Goal: Task Accomplishment & Management: Manage account settings

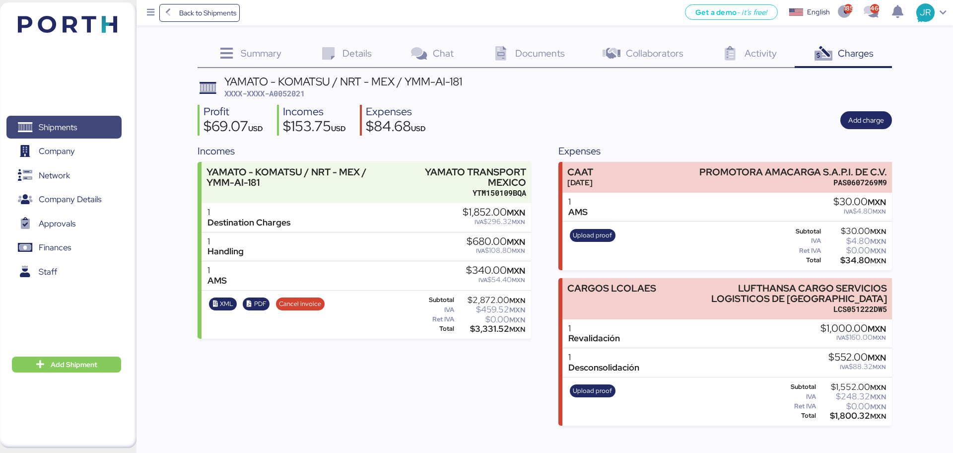
click at [35, 127] on span "Shipments" at bounding box center [63, 127] width 107 height 14
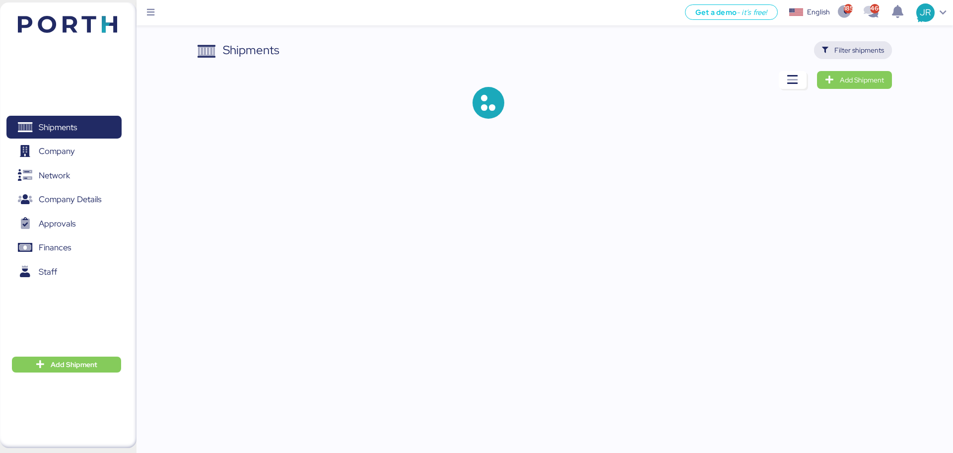
click at [826, 46] on span "Filter shipments" at bounding box center [853, 50] width 62 height 14
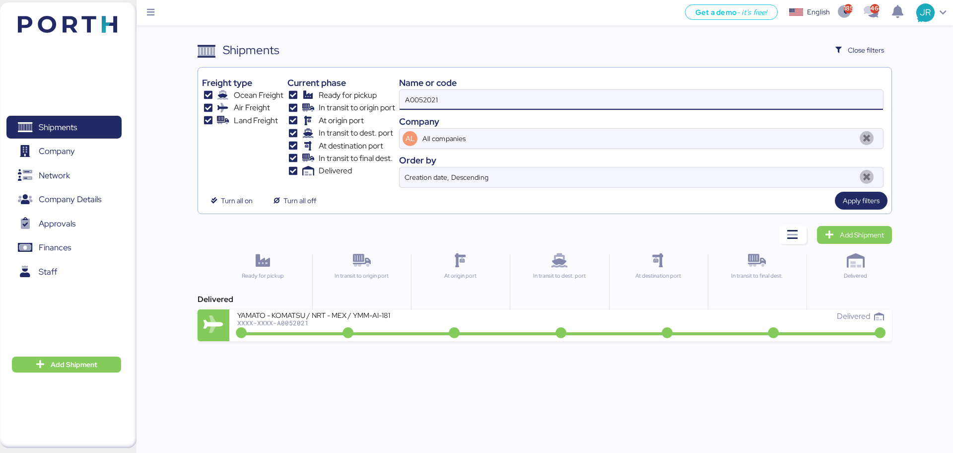
drag, startPoint x: 451, startPoint y: 103, endPoint x: 329, endPoint y: 103, distance: 121.6
click at [330, 103] on div "Freight type Ocean Freight Air Freight Land Freight Current phase Ready for pic…" at bounding box center [544, 129] width 685 height 116
paste input "O0051918"
type input "O0051918"
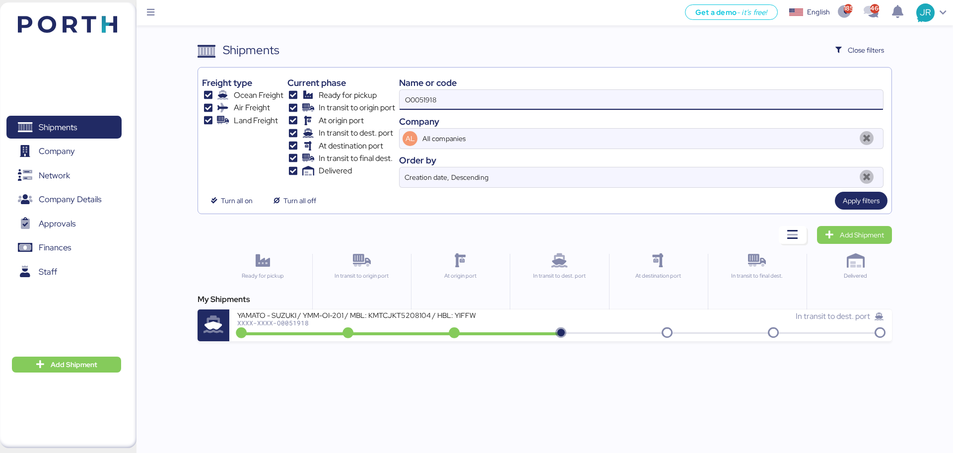
drag, startPoint x: 288, startPoint y: 326, endPoint x: 288, endPoint y: 202, distance: 123.1
click at [288, 326] on div "YAMATO - SUZUKI / YMM-OI-201 / MBL: KMTCJKT5208104 / HBL: YIFFW0146095 / FCL XX…" at bounding box center [398, 320] width 323 height 21
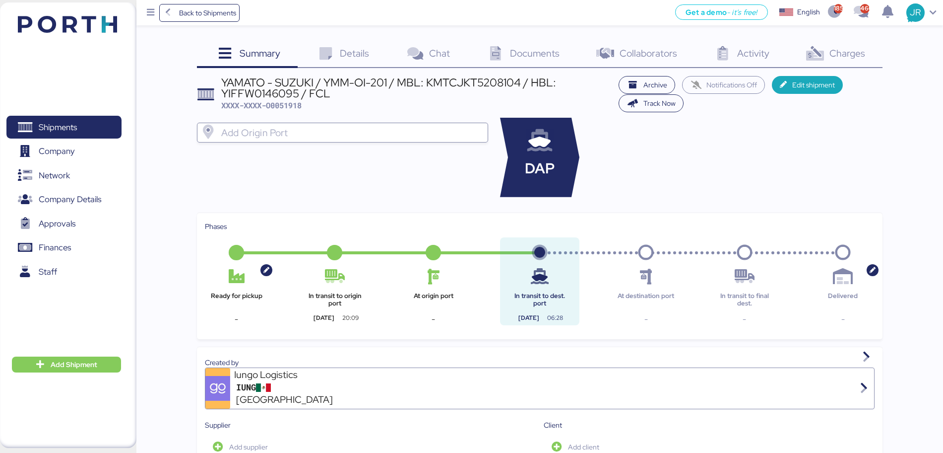
click at [838, 49] on span "Charges" at bounding box center [848, 53] width 36 height 13
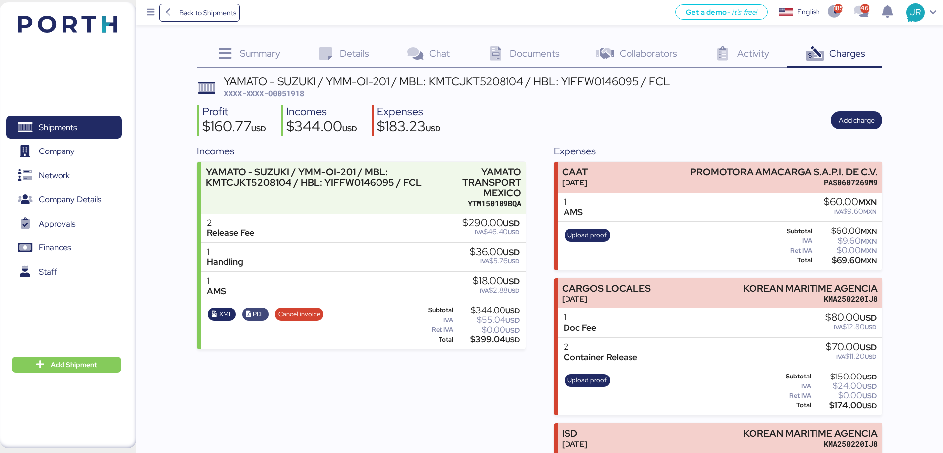
click at [253, 317] on span "PDF" at bounding box center [259, 314] width 12 height 11
click at [222, 317] on span "XML" at bounding box center [225, 314] width 13 height 11
click at [57, 128] on span "Shipments" at bounding box center [58, 127] width 38 height 14
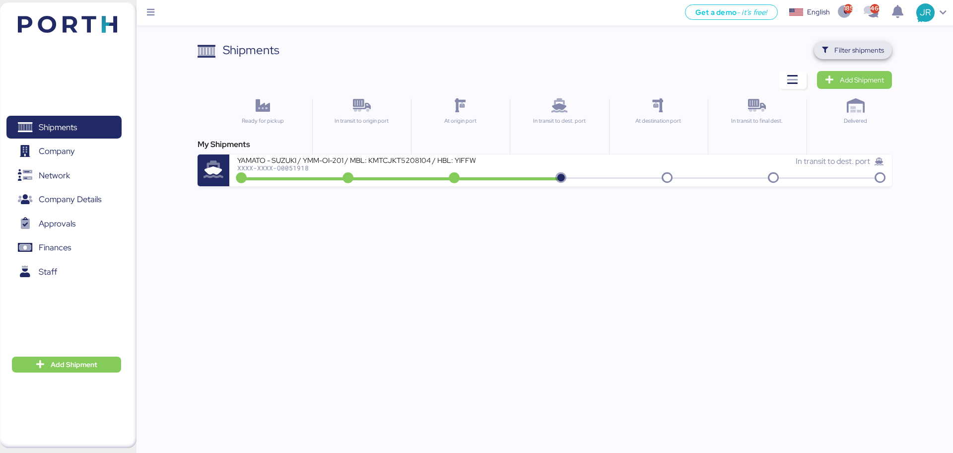
click at [855, 54] on span "Filter shipments" at bounding box center [859, 50] width 50 height 12
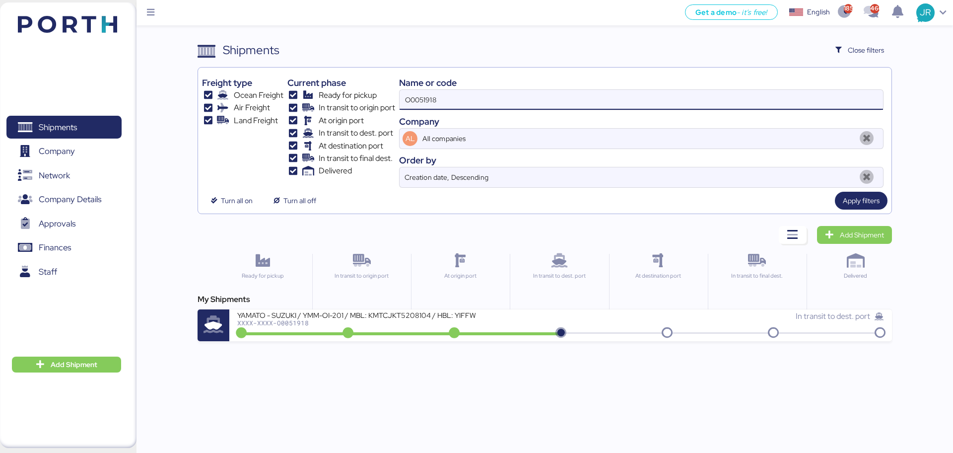
drag, startPoint x: 497, startPoint y: 93, endPoint x: 306, endPoint y: 103, distance: 191.8
click at [314, 102] on div "Freight type Ocean Freight Air Freight Land Freight Current phase Ready for pic…" at bounding box center [544, 129] width 685 height 116
paste input "787"
type input "O0051787"
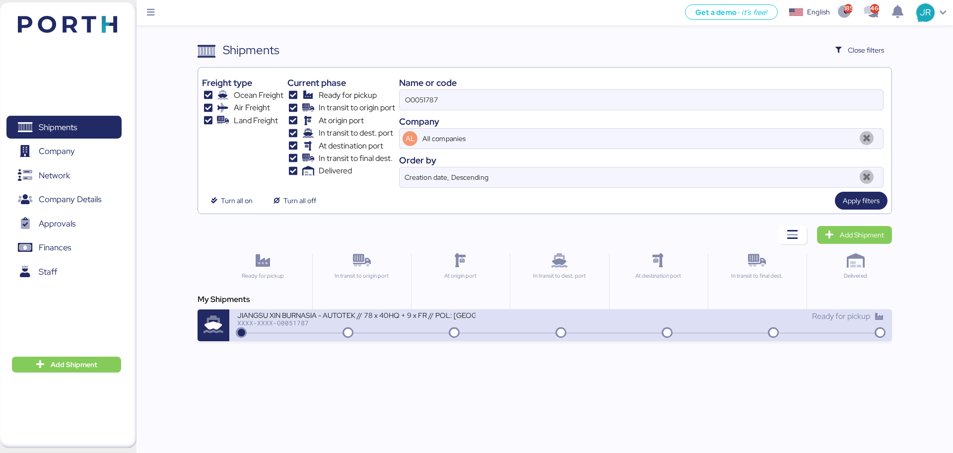
click at [280, 322] on div "XXXX-XXXX-O0051787" at bounding box center [356, 322] width 238 height 7
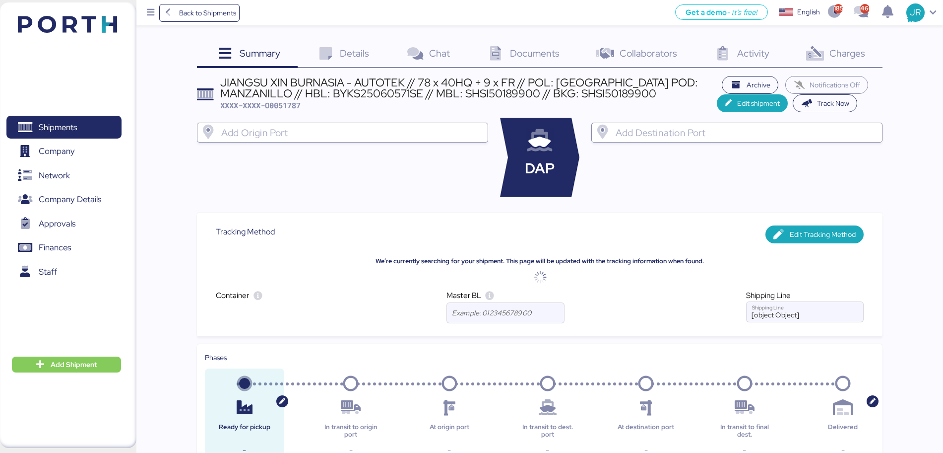
click at [813, 54] on icon at bounding box center [814, 54] width 21 height 14
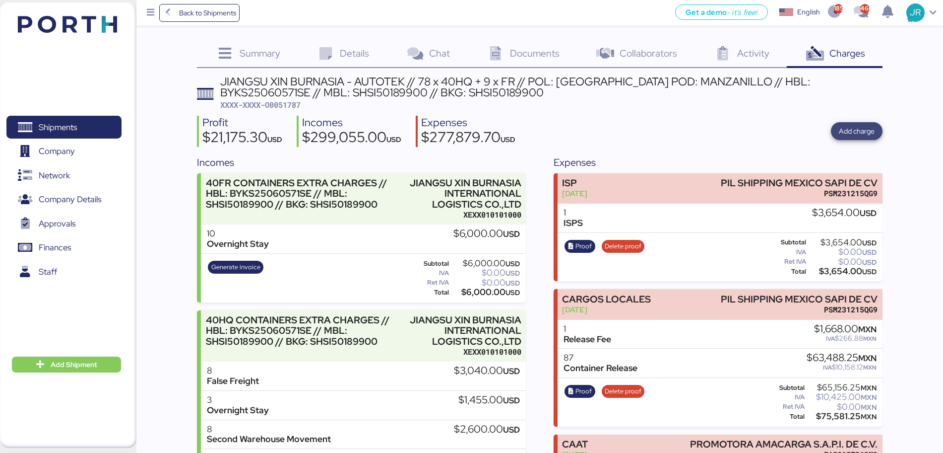
click at [855, 136] on span "Add charge" at bounding box center [857, 131] width 36 height 12
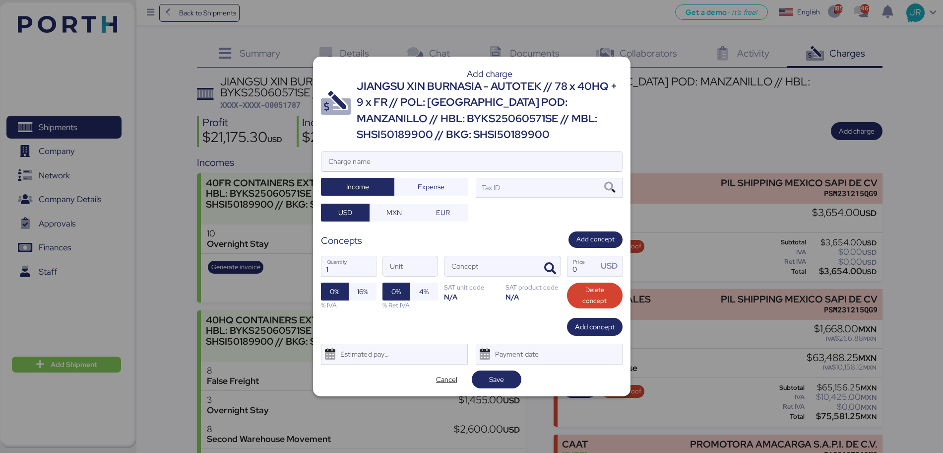
click at [387, 161] on input "Charge name" at bounding box center [472, 161] width 301 height 20
paste input "PIDU4029664 MANIOBRA DE SUBIR Y BAJAR CONTENEDORES"
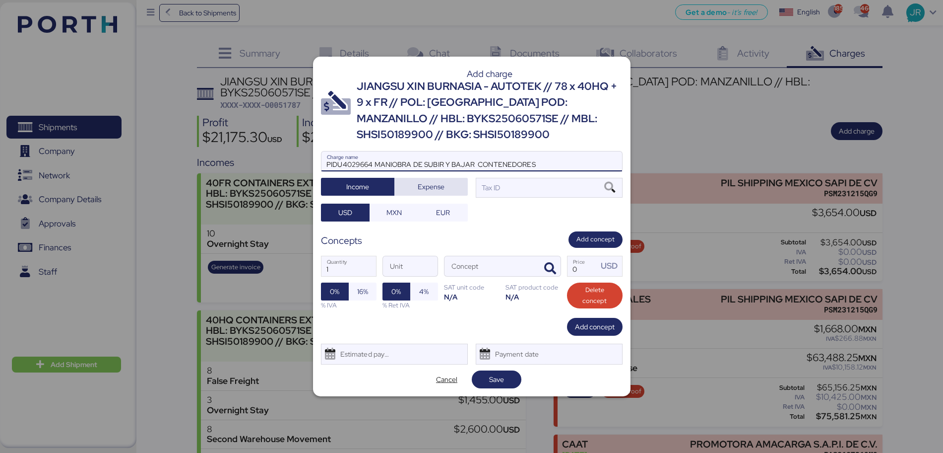
type input "PIDU4029664 MANIOBRA DE SUBIR Y BAJAR CONTENEDORES"
click at [418, 184] on span "Expense" at bounding box center [431, 187] width 27 height 12
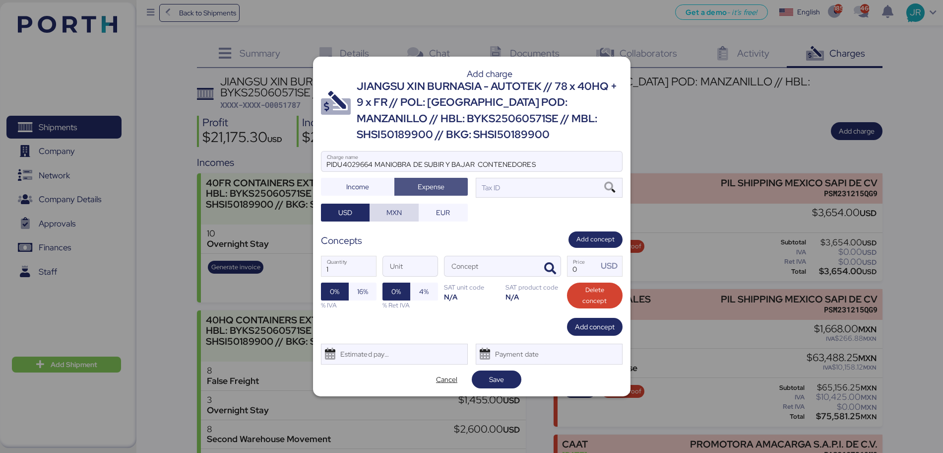
drag, startPoint x: 393, startPoint y: 212, endPoint x: 488, endPoint y: 138, distance: 119.9
click at [393, 212] on span "MXN" at bounding box center [394, 212] width 15 height 12
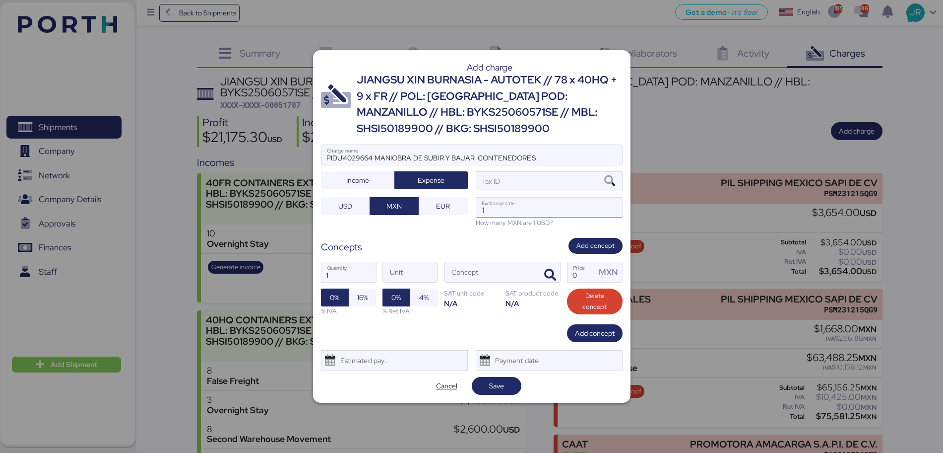
click at [511, 208] on input "1" at bounding box center [549, 207] width 146 height 20
paste input "18.8176"
type input "18.8176"
click at [549, 158] on input "PIDU4029664 MANIOBRA DE SUBIR Y BAJAR CONTENEDORES" at bounding box center [472, 155] width 301 height 20
paste input "PCIU9114323 , PCIU9051734 MANIOBRA DE SUBIR Y BAJAR CONTENEDORES"
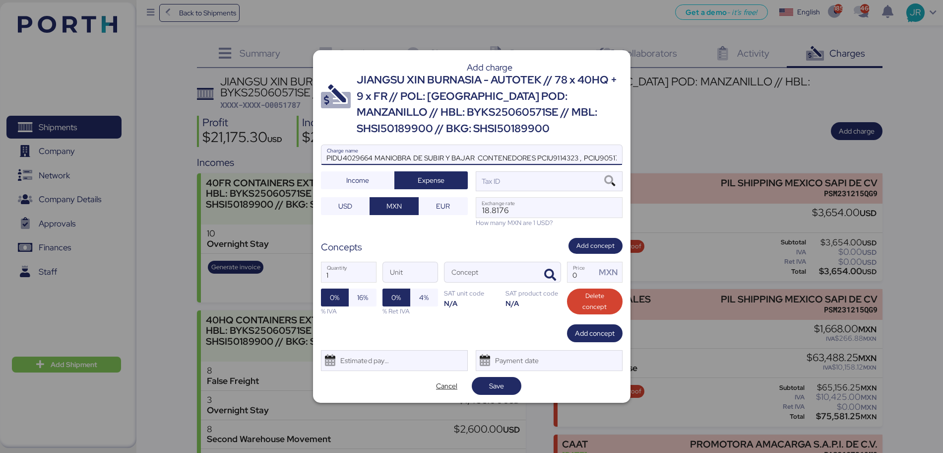
scroll to position [0, 174]
type input "PIDU4029664 MANIOBRA DE SUBIR Y BAJAR CONTENEDORES PCIU9114323 , PCIU9051734 MA…"
click at [605, 180] on icon at bounding box center [609, 181] width 17 height 11
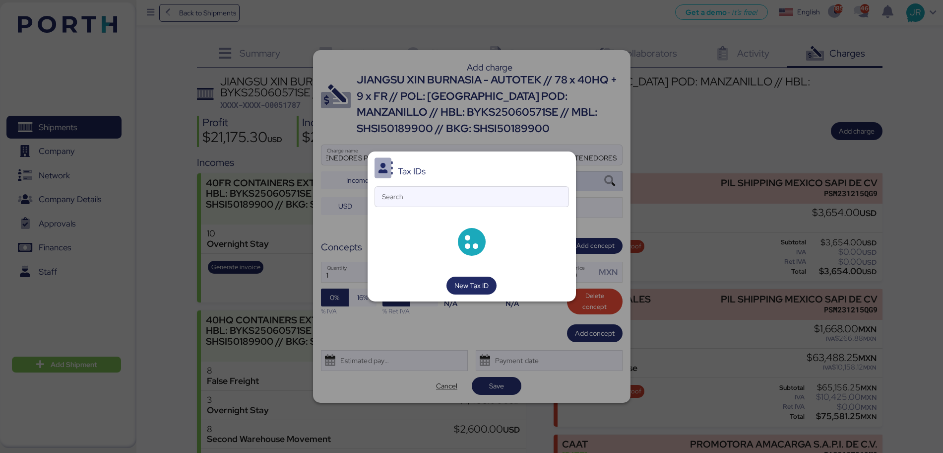
scroll to position [0, 0]
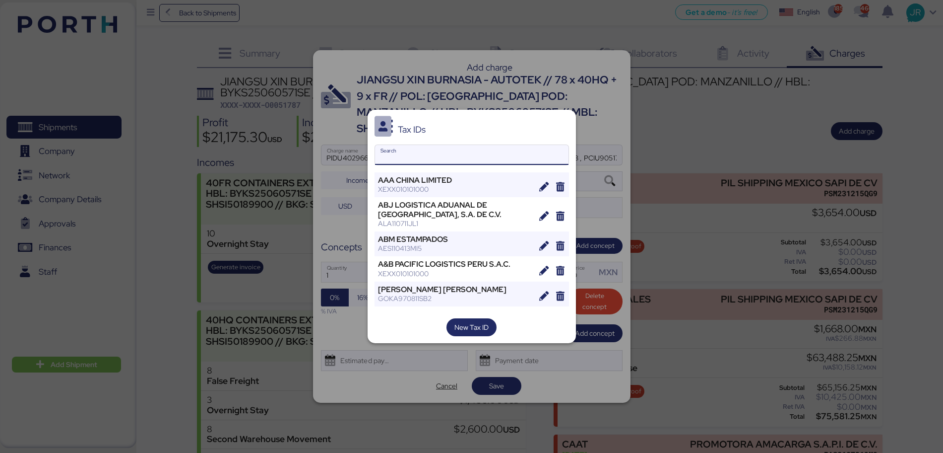
click at [393, 152] on input "Search" at bounding box center [472, 155] width 194 height 20
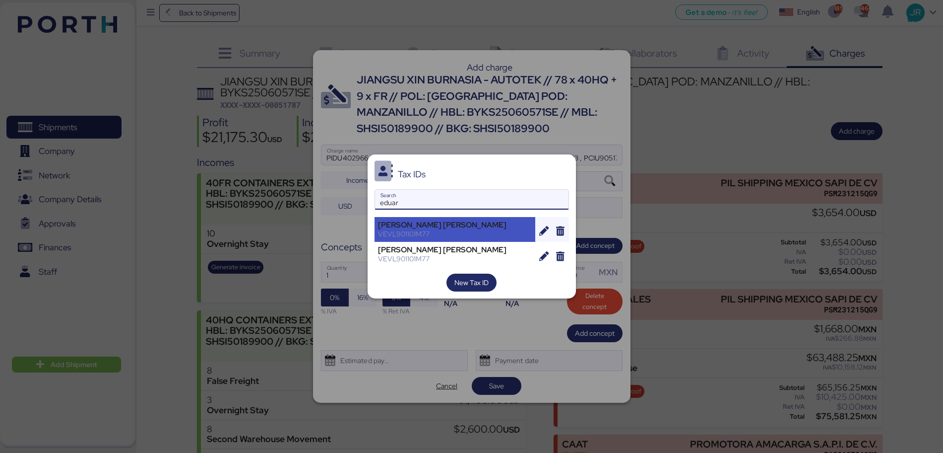
type input "eduar"
click at [420, 231] on div "VEVL901101M77" at bounding box center [455, 233] width 154 height 9
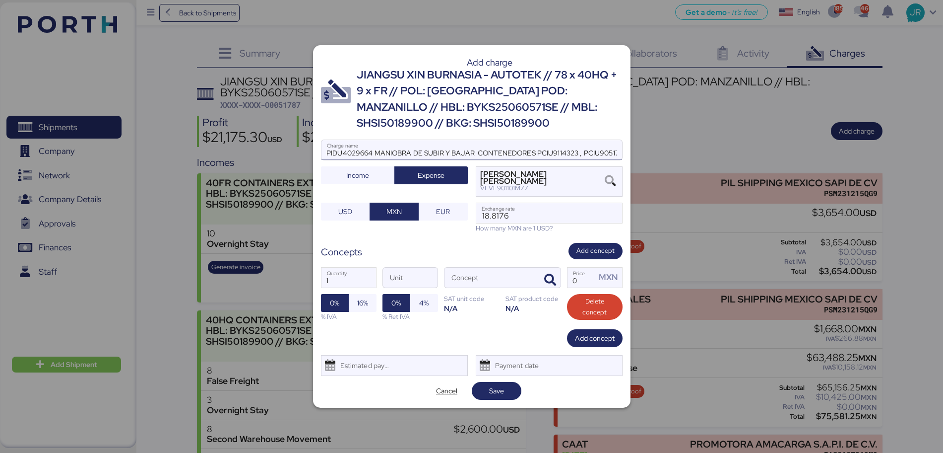
click at [444, 152] on input "PIDU4029664 MANIOBRA DE SUBIR Y BAJAR CONTENEDORES PCIU9114323 , PCIU9051734 MA…" at bounding box center [472, 150] width 301 height 20
click at [550, 282] on icon "button" at bounding box center [550, 280] width 12 height 12
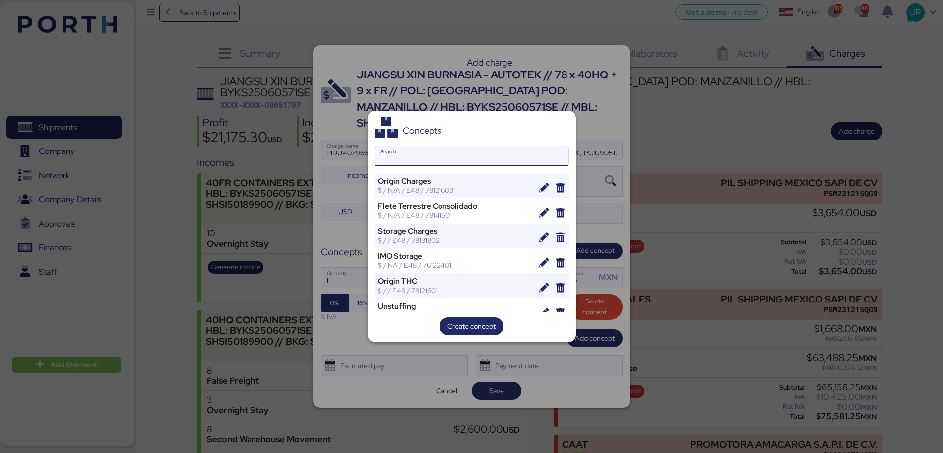
click at [406, 155] on input "Search" at bounding box center [472, 156] width 194 height 20
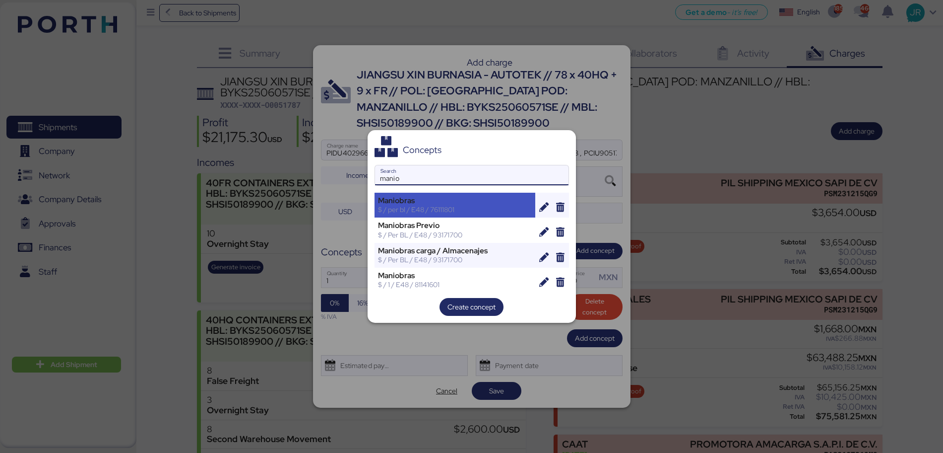
type input "manio"
click at [397, 196] on div "Maniobras" at bounding box center [455, 200] width 154 height 9
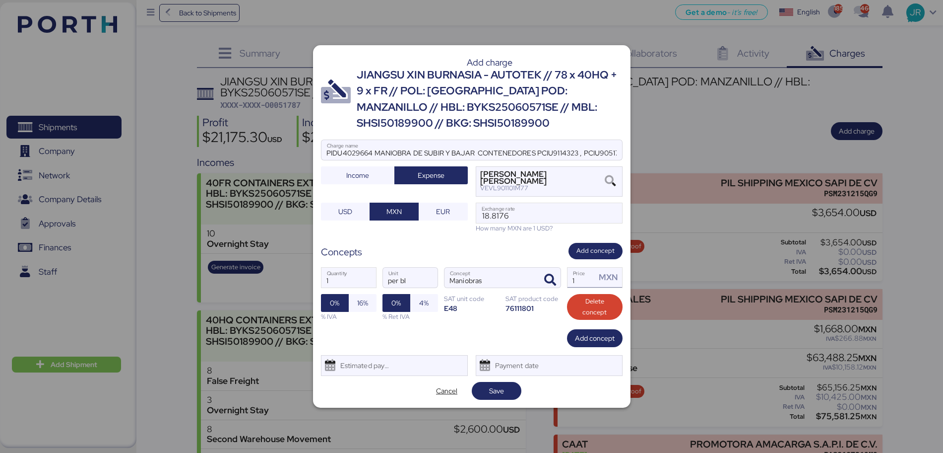
click at [586, 272] on input "1" at bounding box center [582, 277] width 29 height 20
type input "4000"
click at [362, 302] on span "16%" at bounding box center [362, 303] width 11 height 12
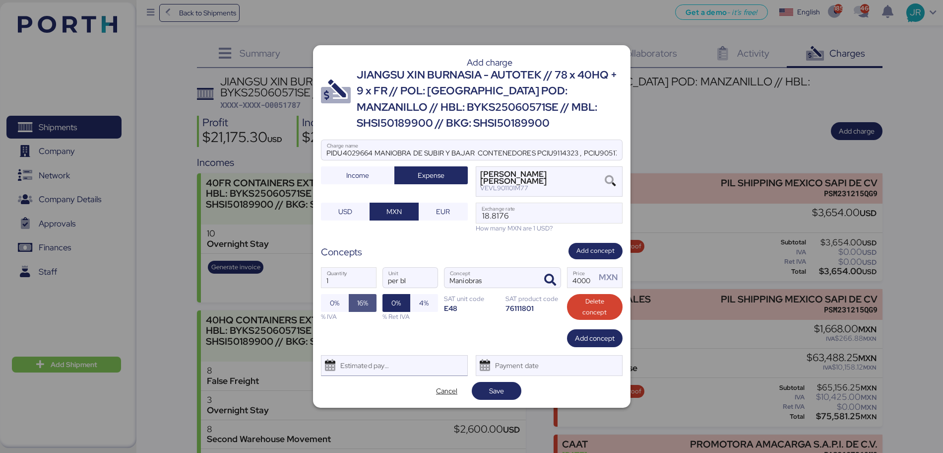
click at [367, 367] on div "Estimated payment date" at bounding box center [362, 365] width 59 height 20
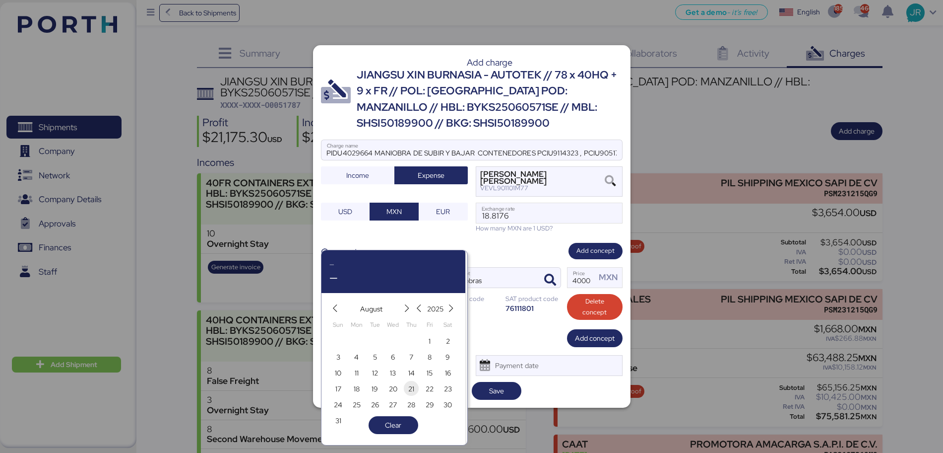
click at [415, 384] on span "21" at bounding box center [411, 389] width 11 height 12
type input "[DATE]"
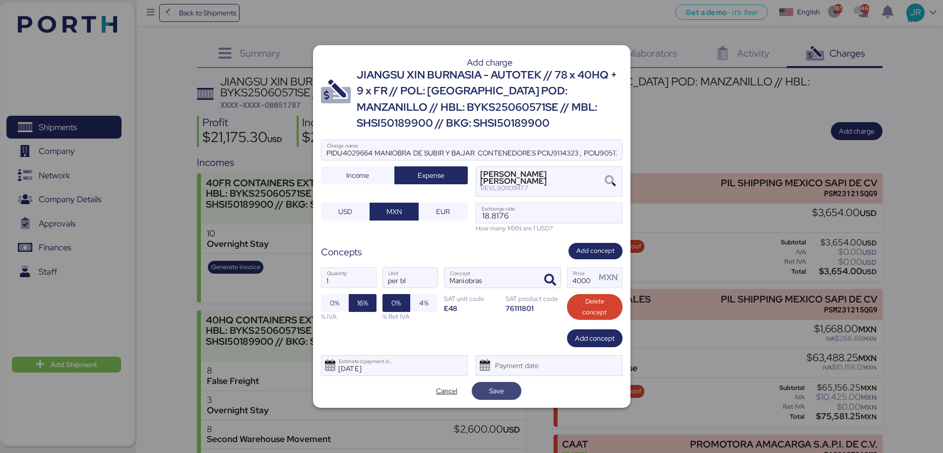
click at [496, 389] on span "Save" at bounding box center [496, 391] width 15 height 12
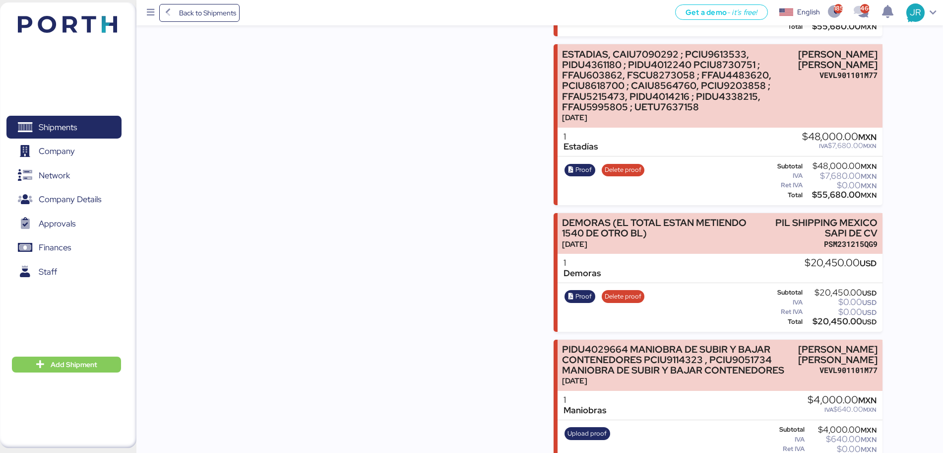
scroll to position [7308, 0]
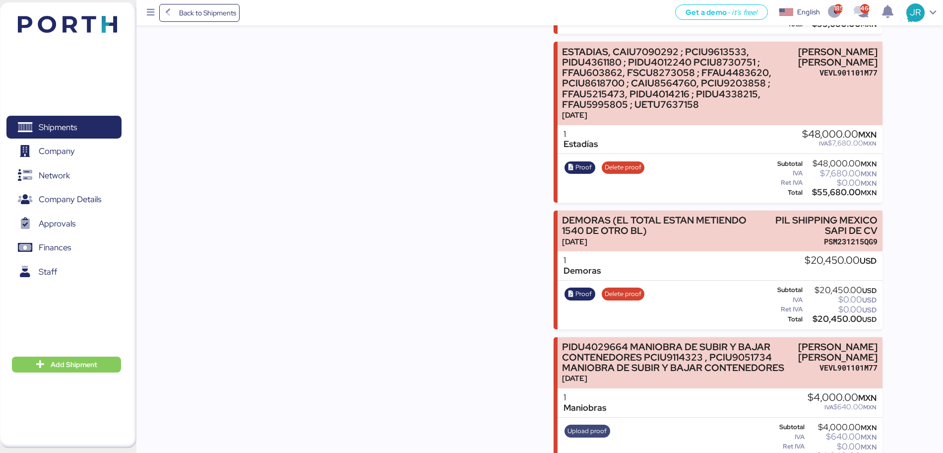
click at [572, 425] on span "Upload proof" at bounding box center [587, 430] width 39 height 11
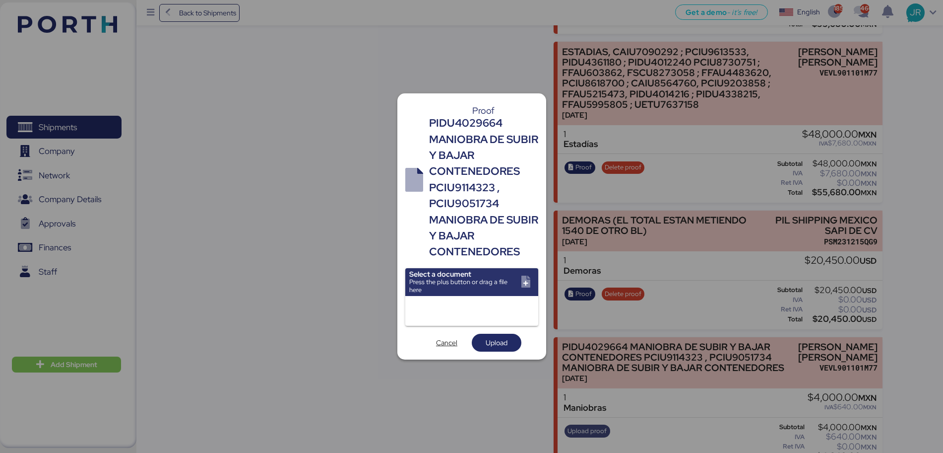
scroll to position [0, 0]
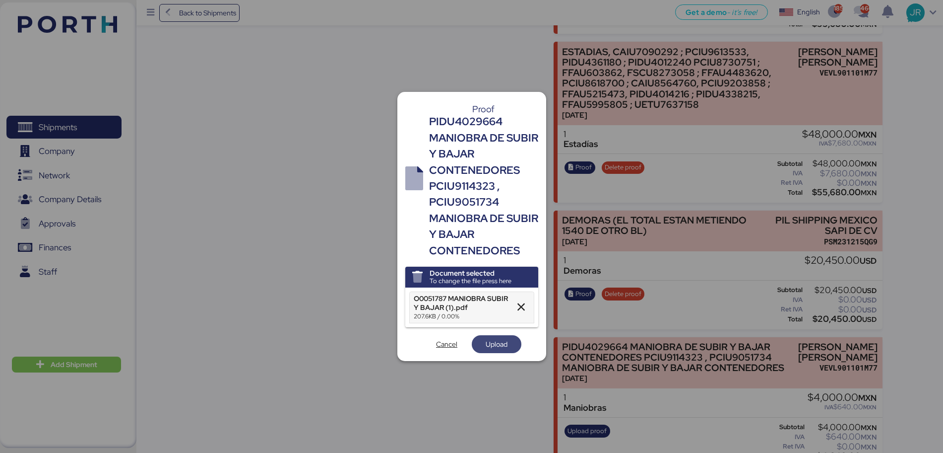
click at [486, 342] on span "Upload" at bounding box center [497, 344] width 22 height 12
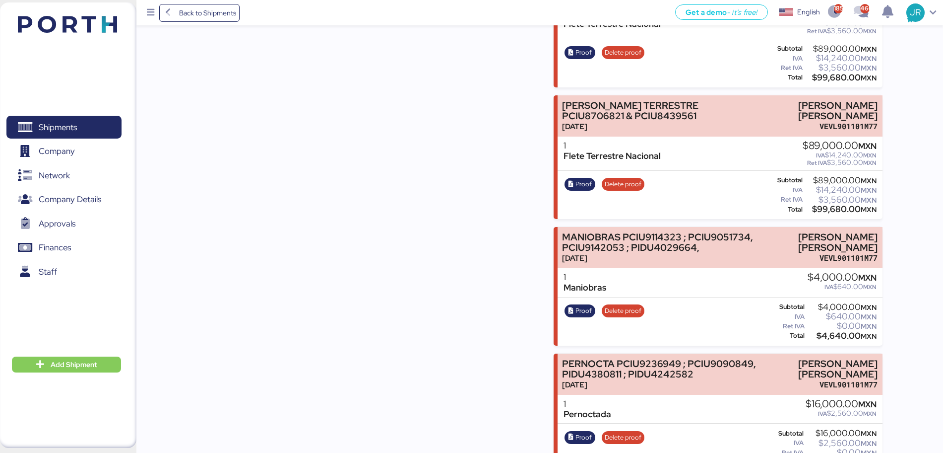
scroll to position [7308, 0]
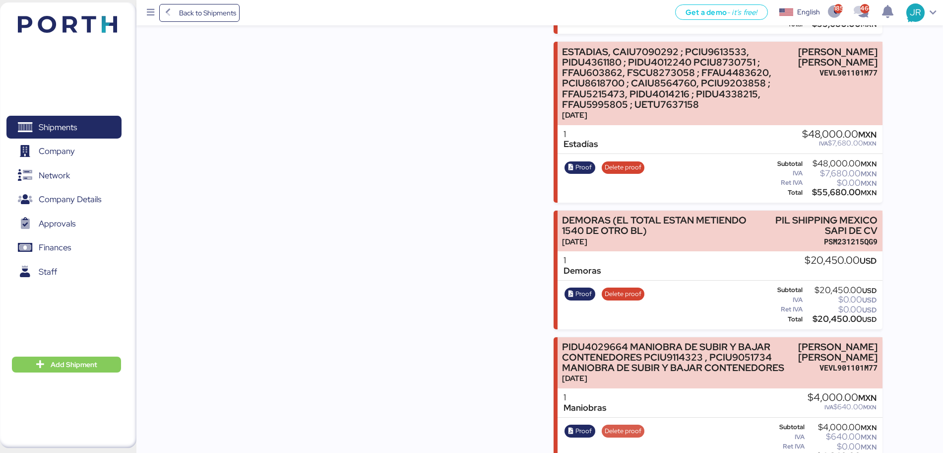
click at [631, 425] on span "Delete proof" at bounding box center [623, 430] width 37 height 11
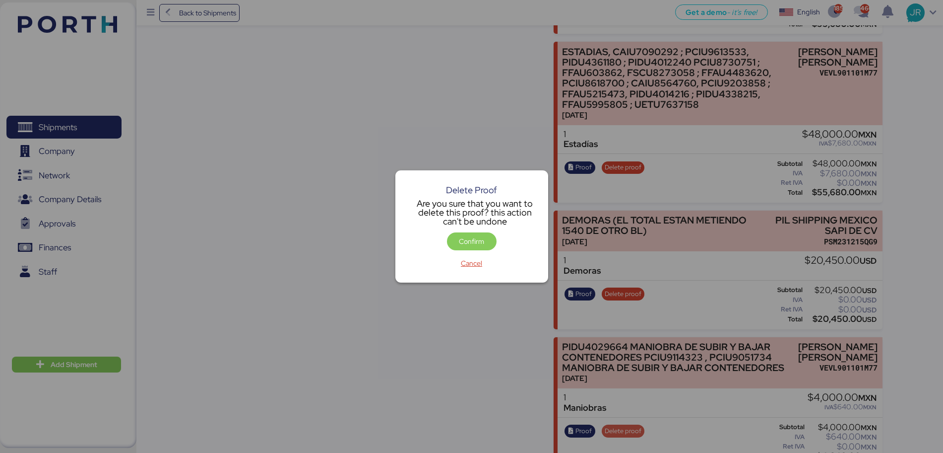
scroll to position [0, 0]
click at [459, 241] on span "Confirm" at bounding box center [471, 241] width 25 height 12
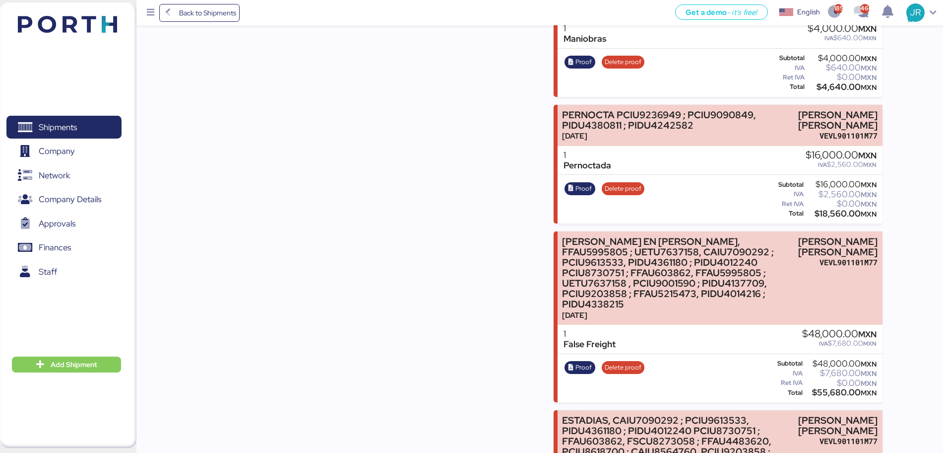
scroll to position [6942, 0]
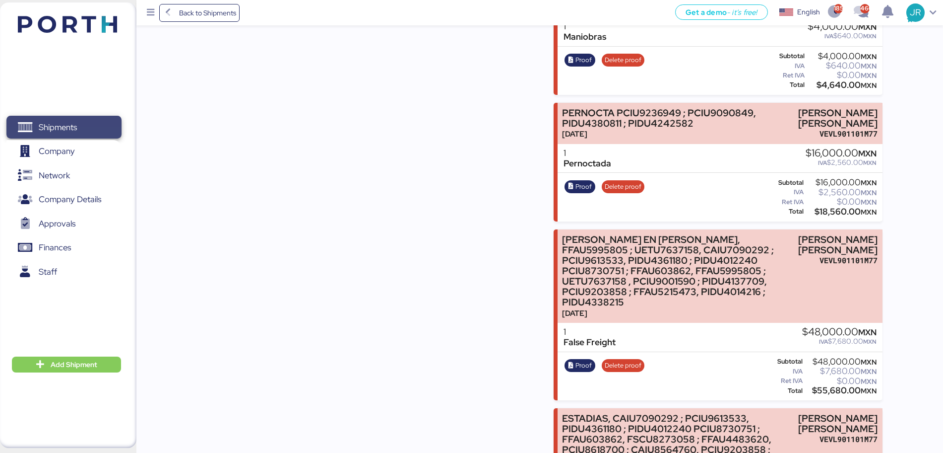
click at [72, 124] on span "Shipments" at bounding box center [58, 127] width 38 height 14
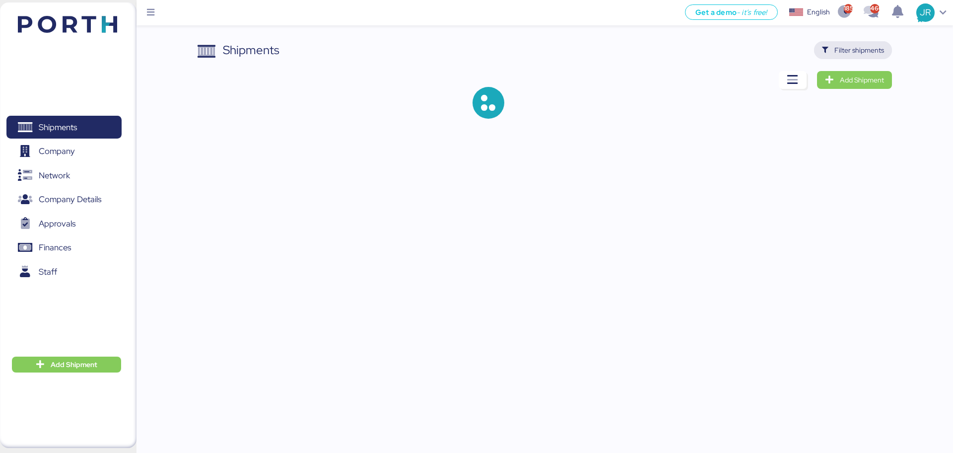
click at [819, 49] on span "Filter shipments" at bounding box center [853, 50] width 78 height 18
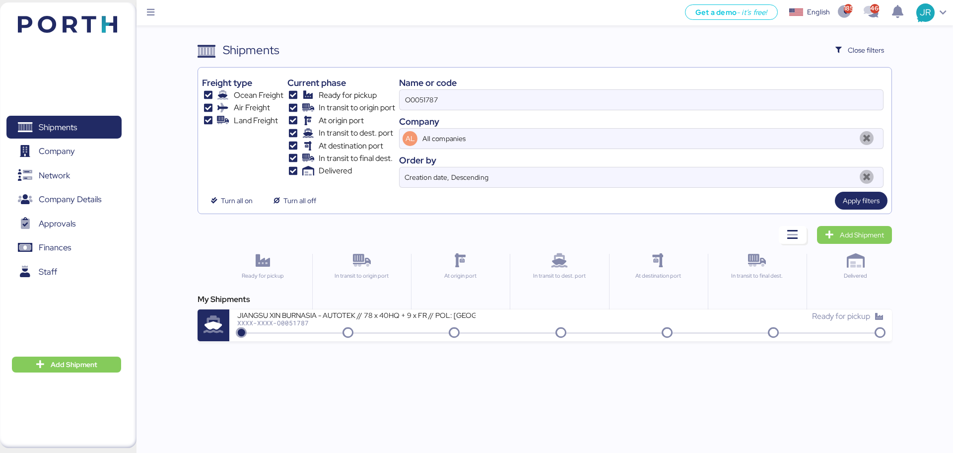
drag, startPoint x: 467, startPoint y: 104, endPoint x: 292, endPoint y: 102, distance: 175.2
click at [292, 102] on div "Freight type Ocean Freight Air Freight Land Freight Current phase Ready for pic…" at bounding box center [544, 129] width 685 height 116
paste input "2040"
type input "O0052040"
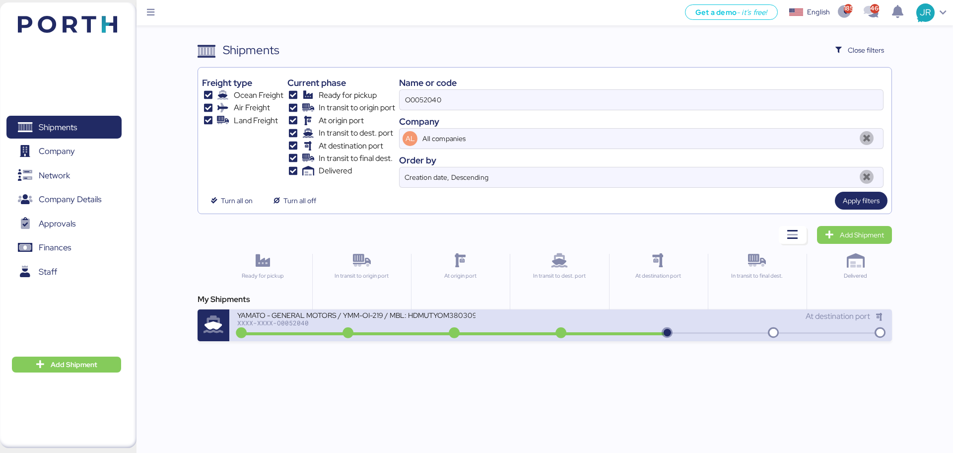
click at [308, 325] on div "XXXX-XXXX-O0052040" at bounding box center [356, 322] width 238 height 7
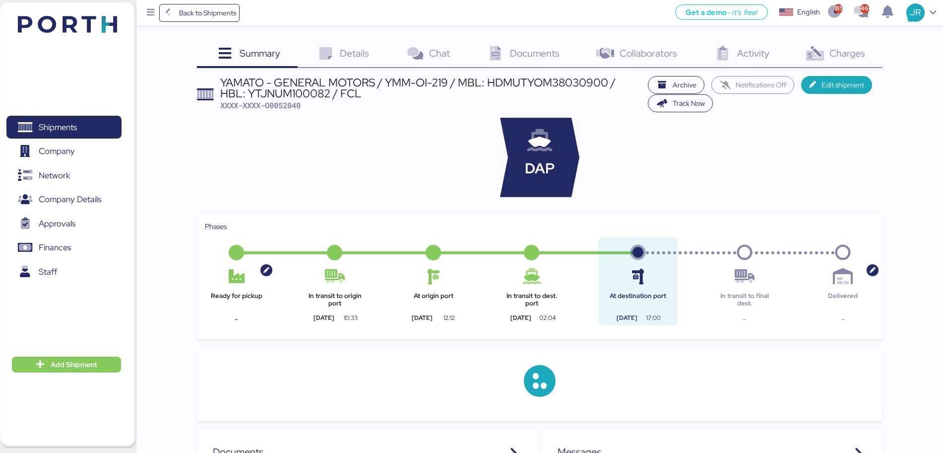
click at [827, 51] on div "Charges 0" at bounding box center [835, 54] width 96 height 27
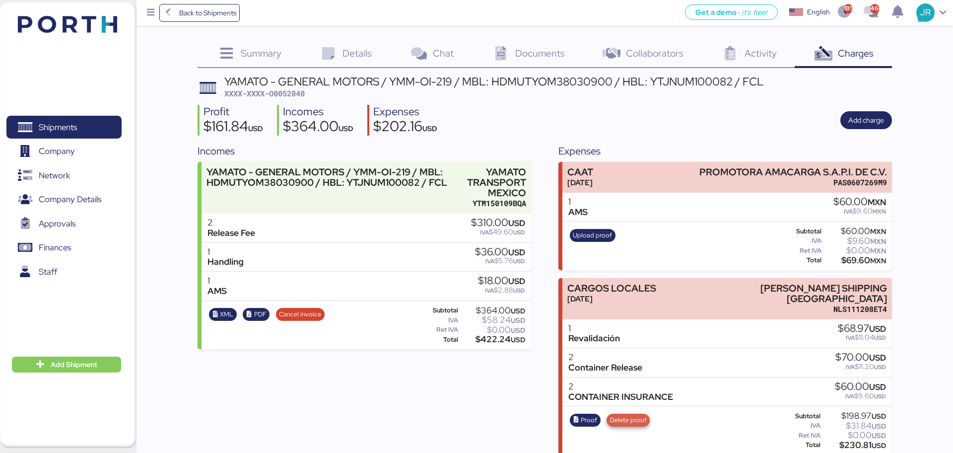
click at [622, 414] on span "Delete proof" at bounding box center [628, 419] width 37 height 11
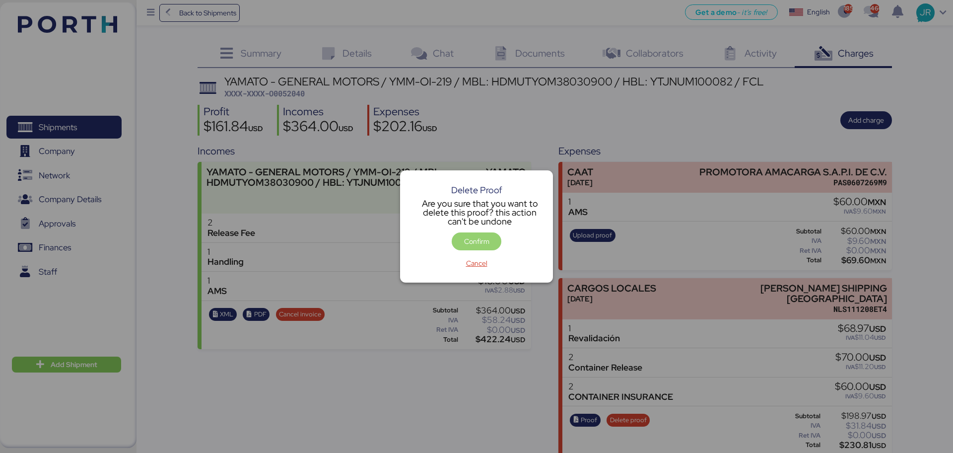
click at [459, 238] on span "Confirm" at bounding box center [477, 241] width 50 height 18
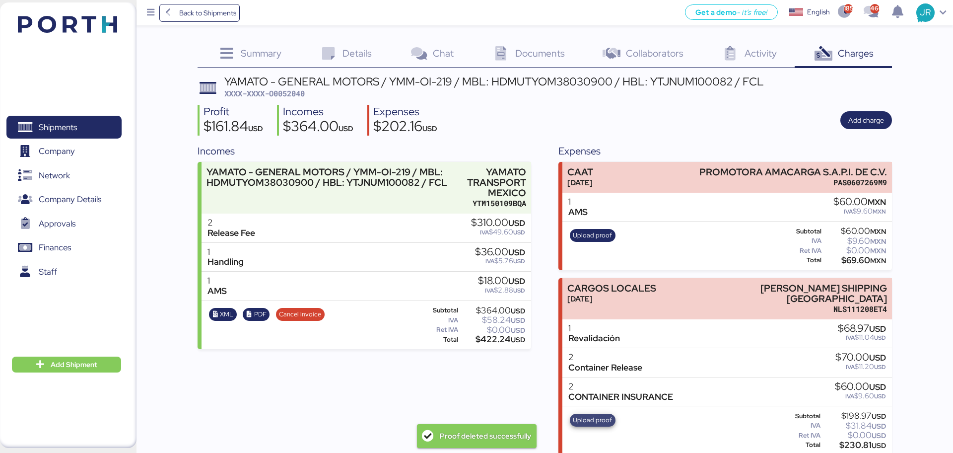
click at [591, 414] on span "Upload proof" at bounding box center [592, 419] width 39 height 11
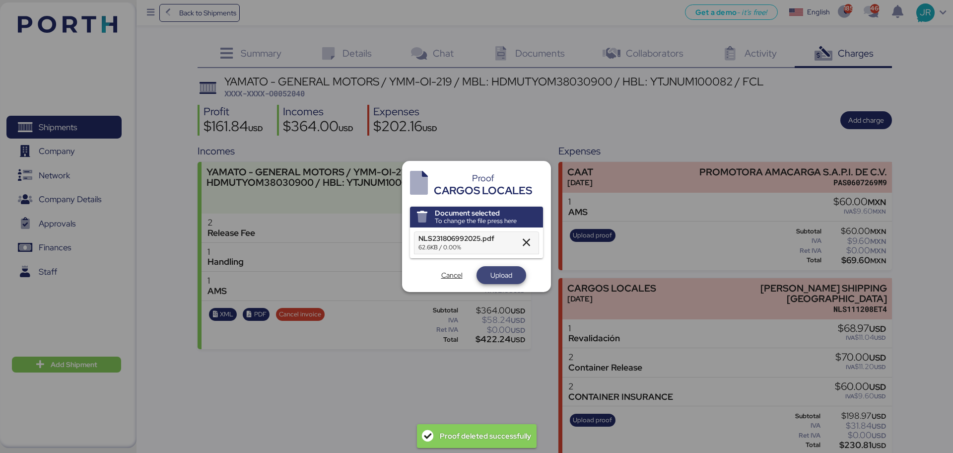
click at [498, 276] on span "Upload" at bounding box center [501, 275] width 22 height 12
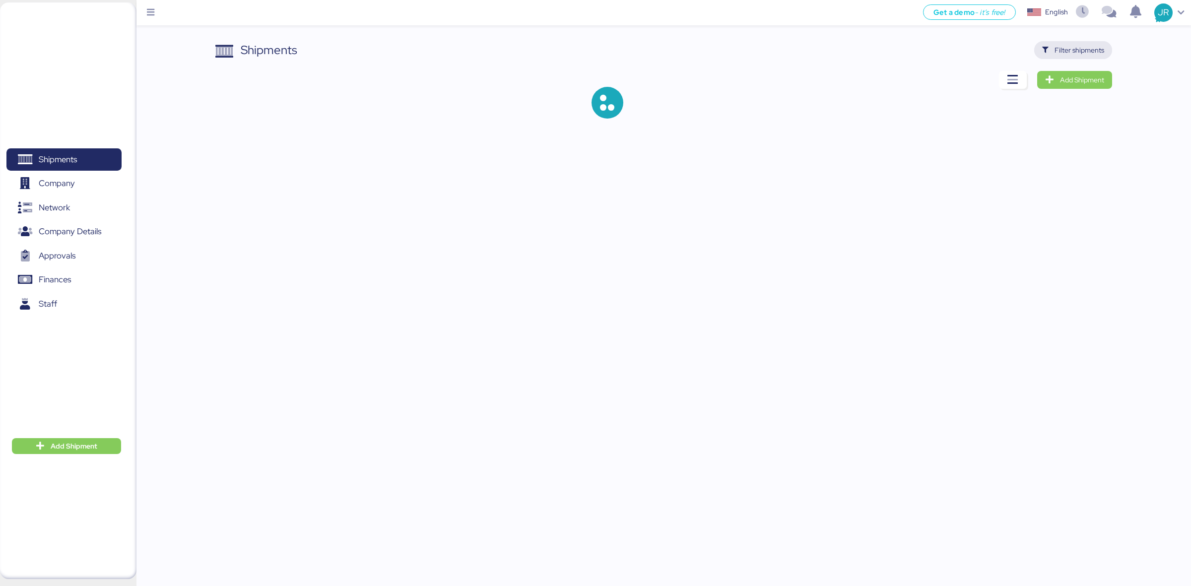
click at [1052, 54] on span "Filter shipments" at bounding box center [1073, 50] width 62 height 14
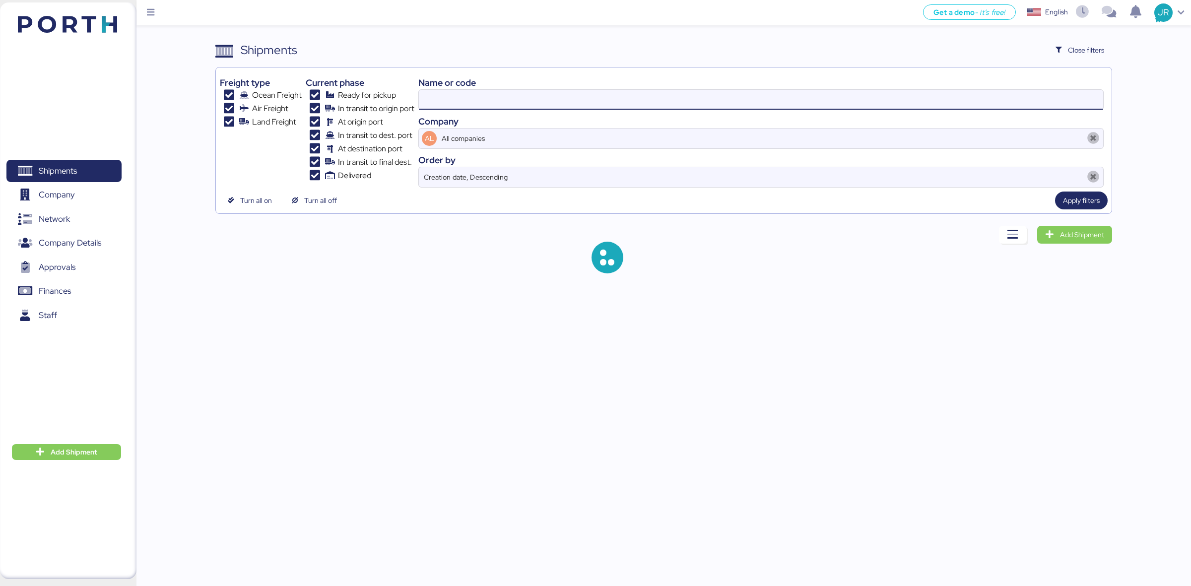
drag, startPoint x: 488, startPoint y: 101, endPoint x: 350, endPoint y: 102, distance: 138.0
click at [350, 102] on div "Freight type Ocean Freight Air Freight Land Freight Current phase Ready for pic…" at bounding box center [663, 129] width 887 height 116
drag, startPoint x: 478, startPoint y: 102, endPoint x: 365, endPoint y: 103, distance: 112.6
click at [367, 103] on div "Freight type Ocean Freight Air Freight Land Freight Current phase Ready for pic…" at bounding box center [663, 129] width 887 height 116
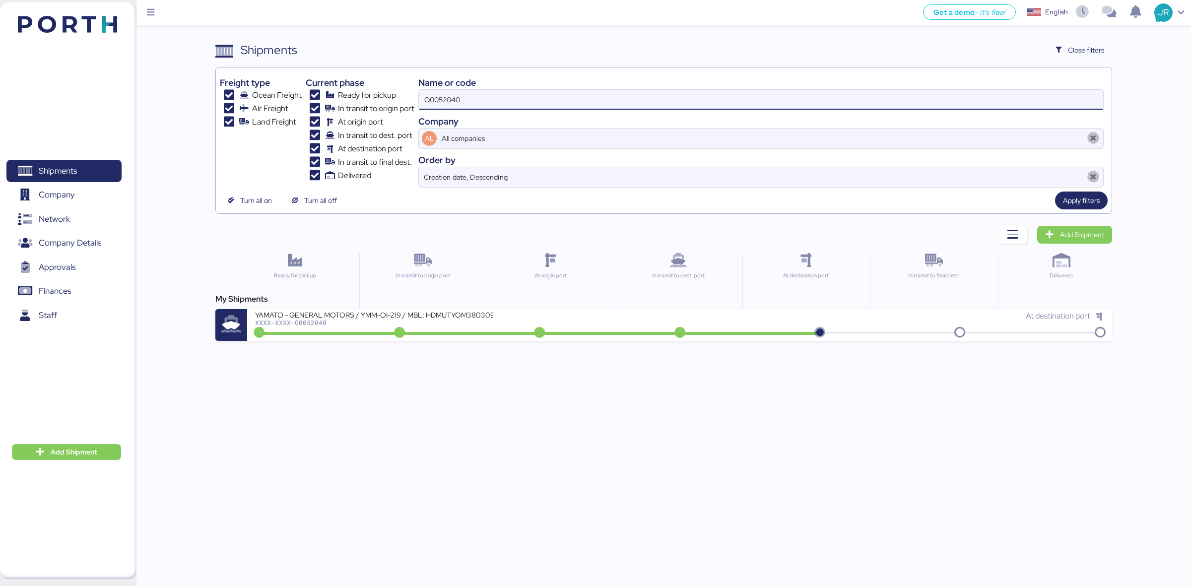
paste input "1787"
type input "O0051787"
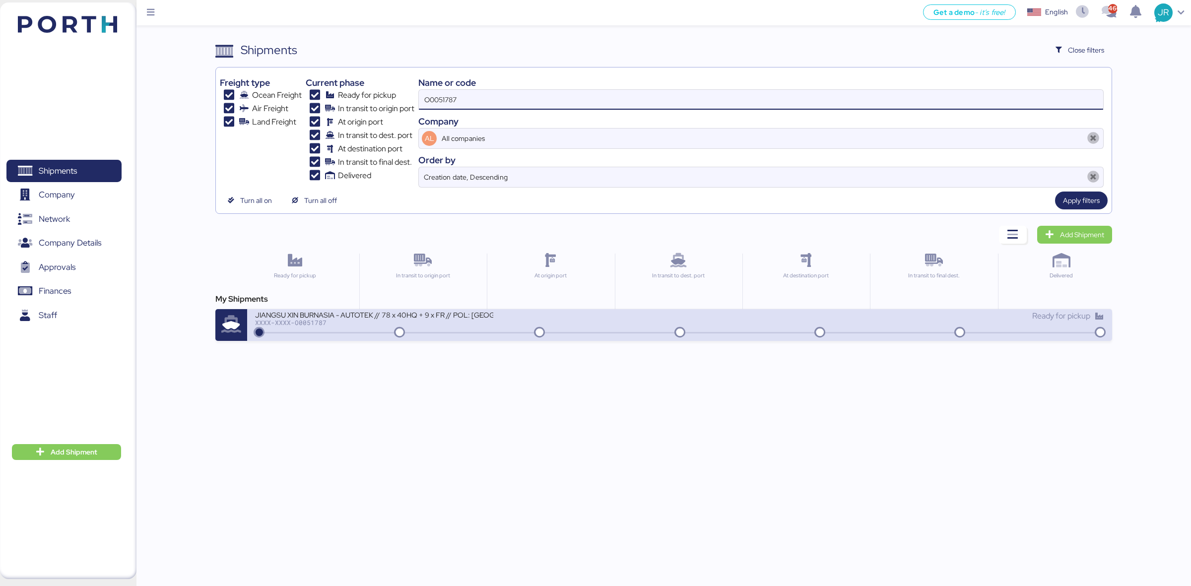
click at [324, 328] on div "JIANGSU XIN BURNASIA - AUTOTEK // 78 x 40HQ + 9 x FR // POL: SHANGHAI POD: MANZ…" at bounding box center [467, 320] width 424 height 21
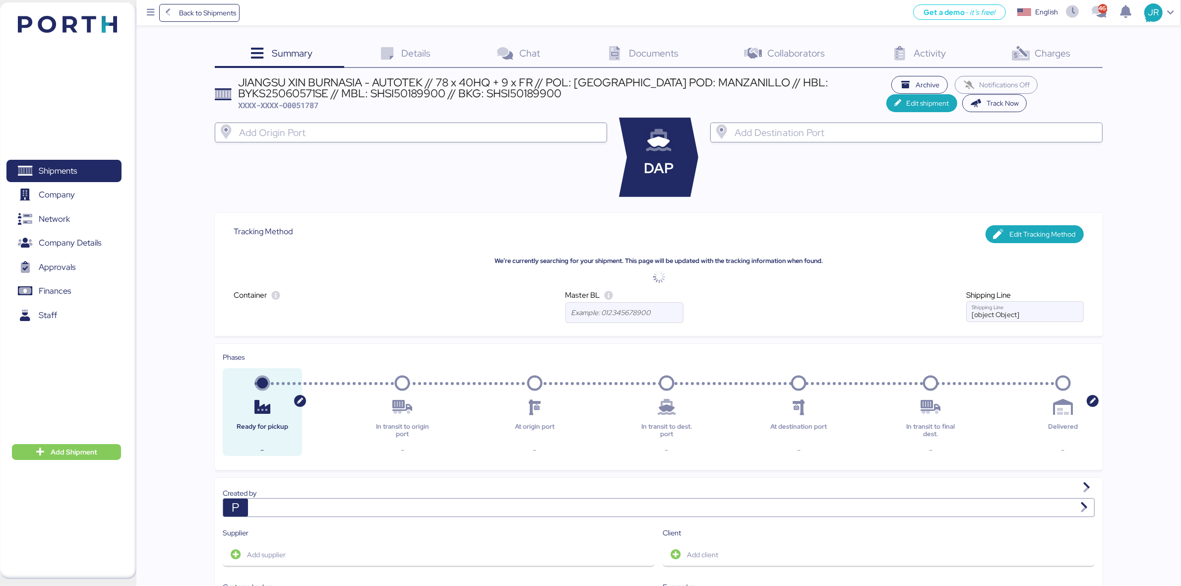
click at [1058, 54] on span "Charges" at bounding box center [1054, 53] width 36 height 13
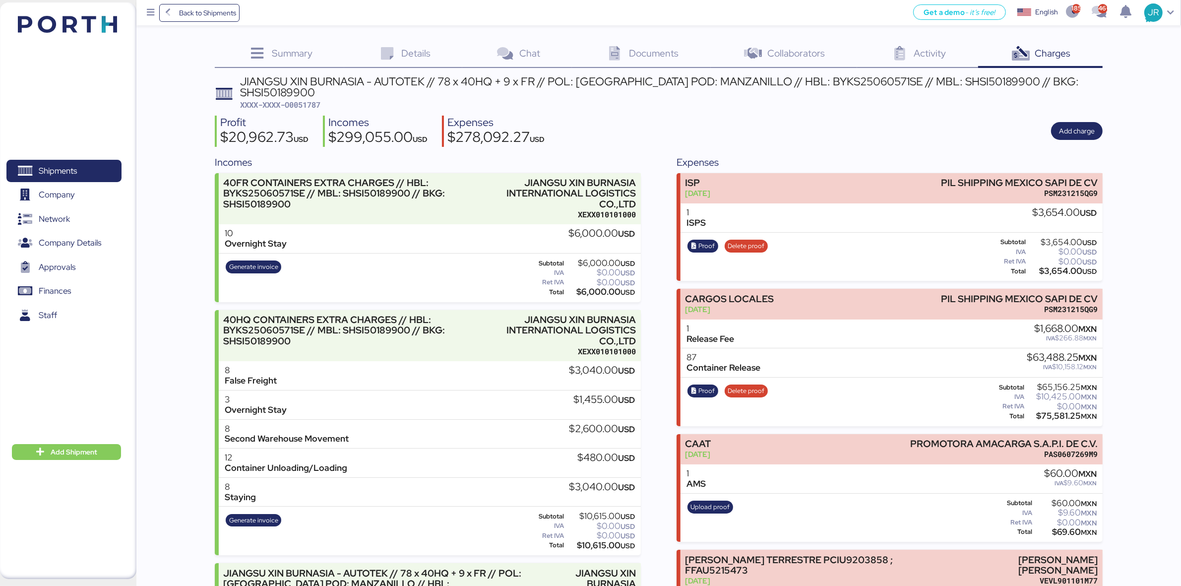
click at [832, 127] on div "Profit $20,962.73 USD Incomes $299,055.00 USD Expenses $278,092.27 USD Add char…" at bounding box center [659, 131] width 888 height 31
click at [304, 100] on span "XXXX-XXXX-O0051787" at bounding box center [280, 105] width 80 height 10
copy span "O0051787"
